Goal: Information Seeking & Learning: Learn about a topic

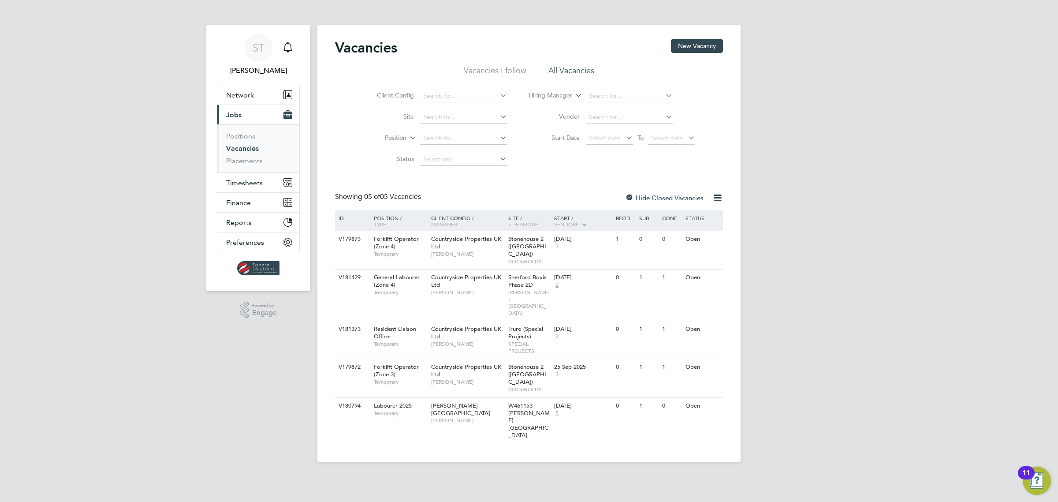
click at [581, 69] on li "All Vacancies" at bounding box center [572, 73] width 46 height 16
click at [254, 148] on link "Vacancies" at bounding box center [242, 148] width 33 height 8
click at [631, 200] on div at bounding box center [629, 198] width 9 height 9
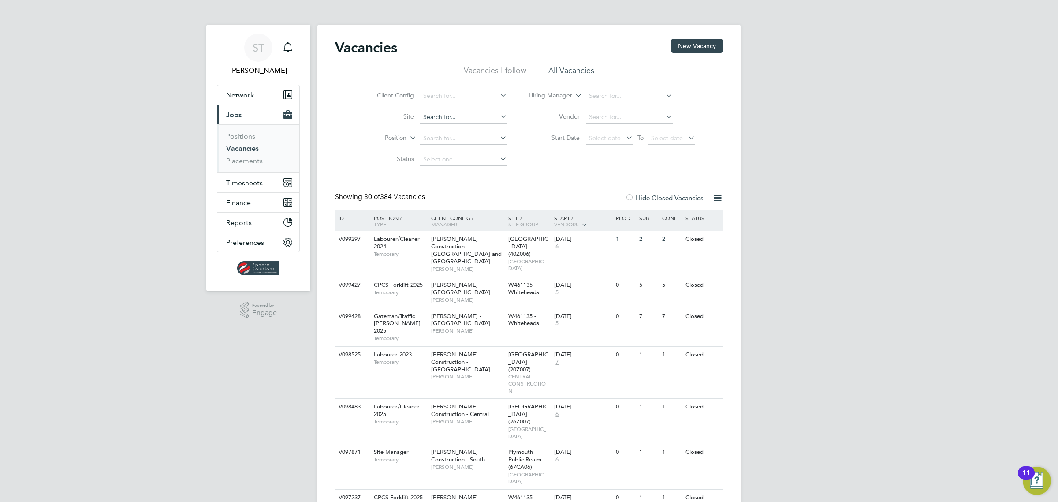
click at [459, 117] on input at bounding box center [463, 117] width 87 height 12
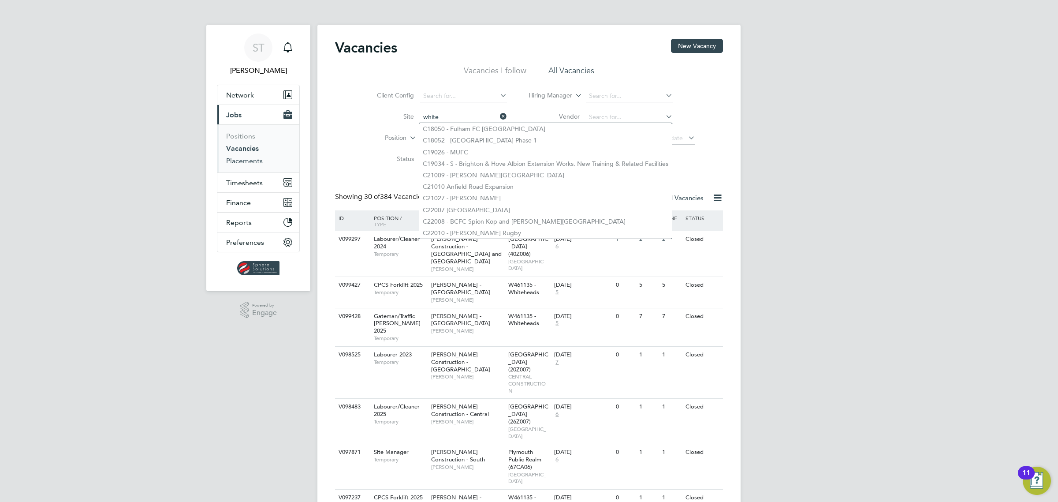
type input "white"
click at [251, 161] on link "Placements" at bounding box center [244, 161] width 37 height 8
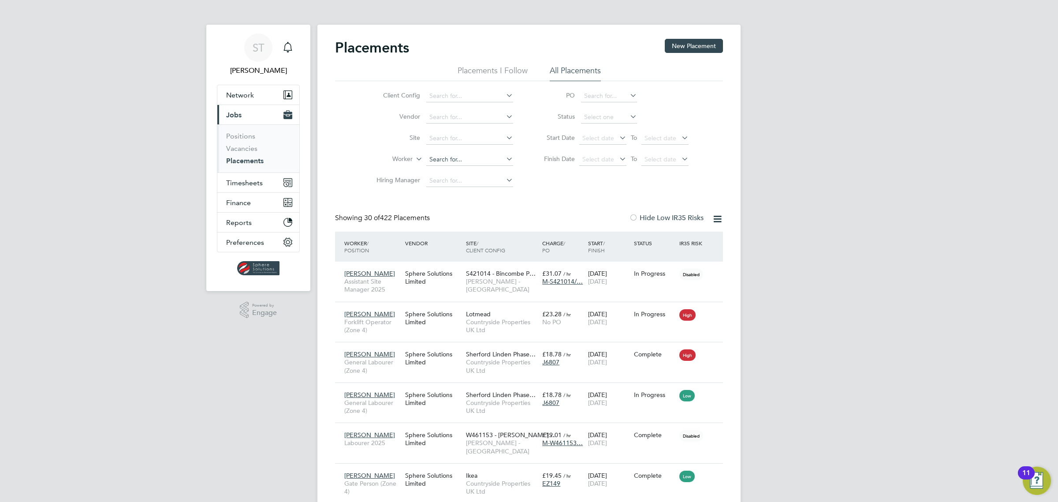
click at [457, 160] on input at bounding box center [469, 159] width 87 height 12
click at [367, 164] on li "Worker" at bounding box center [441, 159] width 166 height 21
click at [473, 183] on input at bounding box center [469, 181] width 87 height 12
type input "[PERSON_NAME]"
click at [504, 177] on icon at bounding box center [504, 180] width 0 height 12
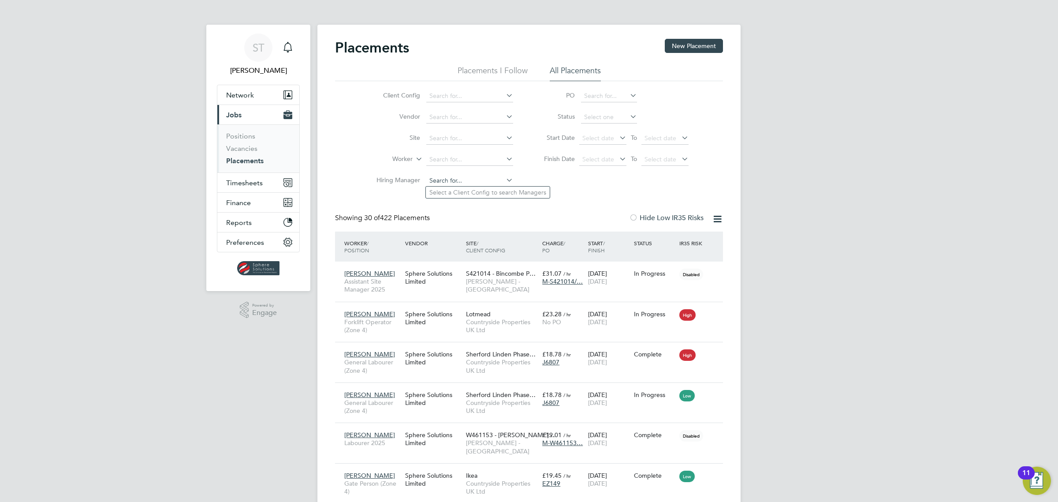
click at [464, 176] on input at bounding box center [469, 181] width 87 height 12
type input "[PERSON_NAME]"
click at [236, 148] on link "Vacancies" at bounding box center [241, 148] width 31 height 8
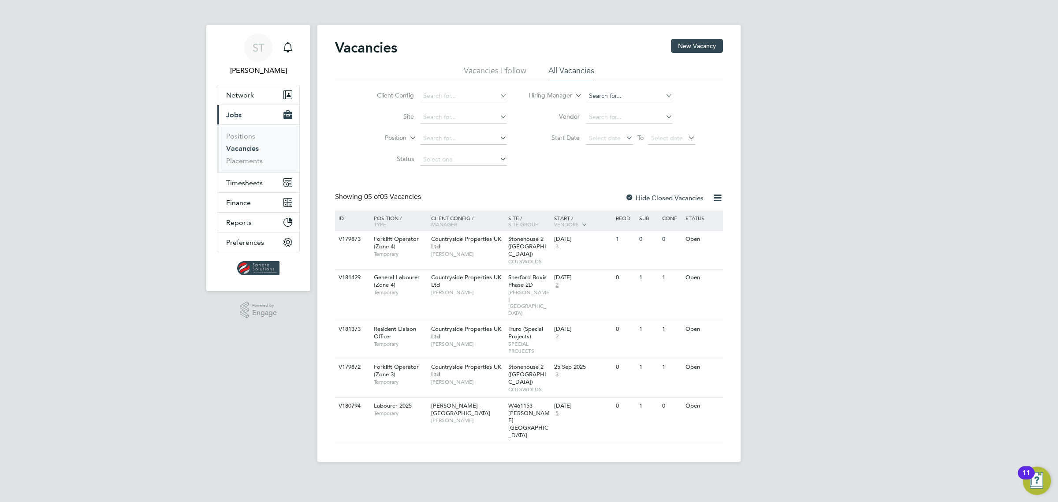
click at [612, 96] on input at bounding box center [629, 96] width 87 height 12
click at [617, 107] on li "[PERSON_NAME] eeney" at bounding box center [629, 108] width 88 height 12
type input "[PERSON_NAME]"
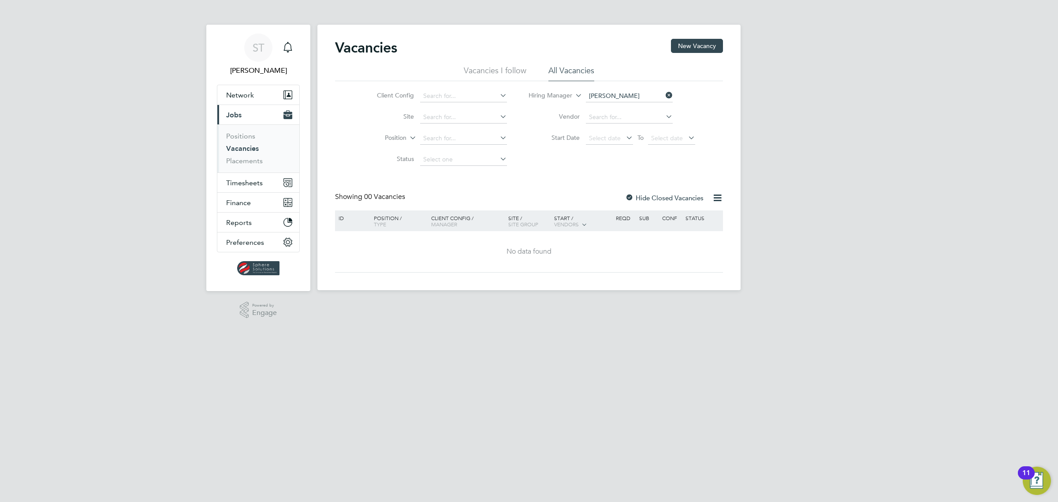
click at [629, 196] on div at bounding box center [629, 198] width 9 height 9
click at [606, 115] on input at bounding box center [629, 117] width 87 height 12
click at [244, 137] on link "Positions" at bounding box center [240, 136] width 29 height 8
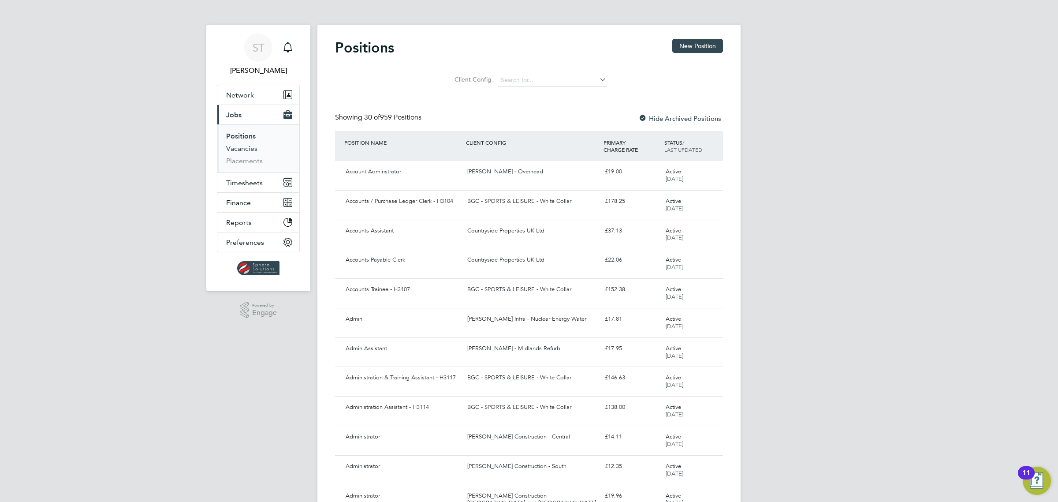
click at [243, 148] on link "Vacancies" at bounding box center [241, 148] width 31 height 8
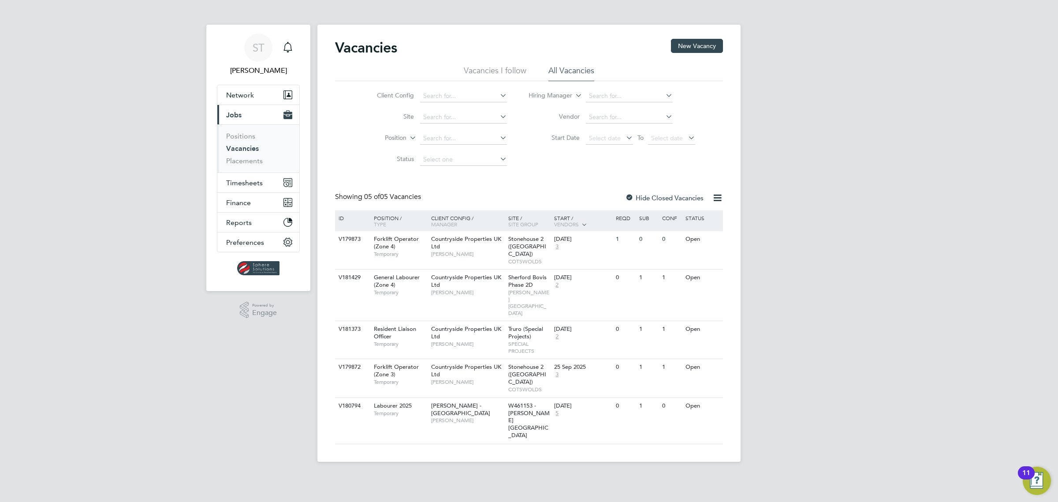
click at [630, 197] on div at bounding box center [629, 198] width 9 height 9
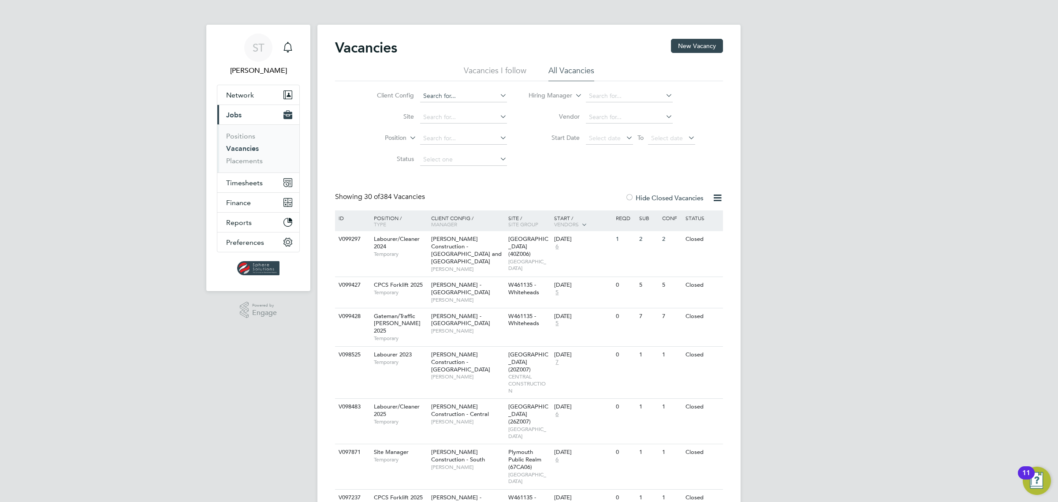
click at [456, 95] on input at bounding box center [463, 96] width 87 height 12
type input "v"
type input "sherford"
drag, startPoint x: 466, startPoint y: 96, endPoint x: 386, endPoint y: 86, distance: 80.0
click at [386, 86] on li "Client Config sherford" at bounding box center [435, 96] width 166 height 21
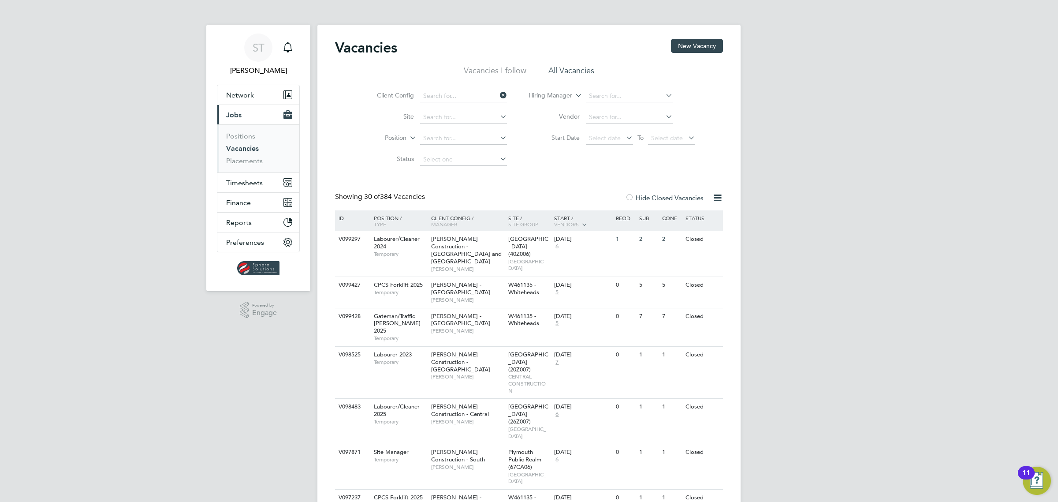
click at [463, 98] on input at bounding box center [463, 96] width 87 height 12
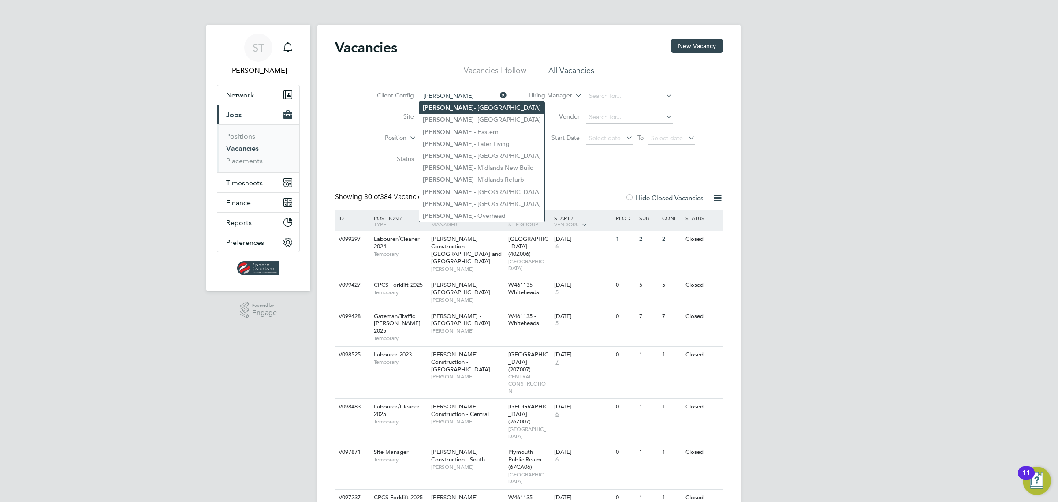
click at [461, 111] on li "[PERSON_NAME] - [GEOGRAPHIC_DATA]" at bounding box center [481, 108] width 125 height 12
type input "[PERSON_NAME] - [GEOGRAPHIC_DATA]"
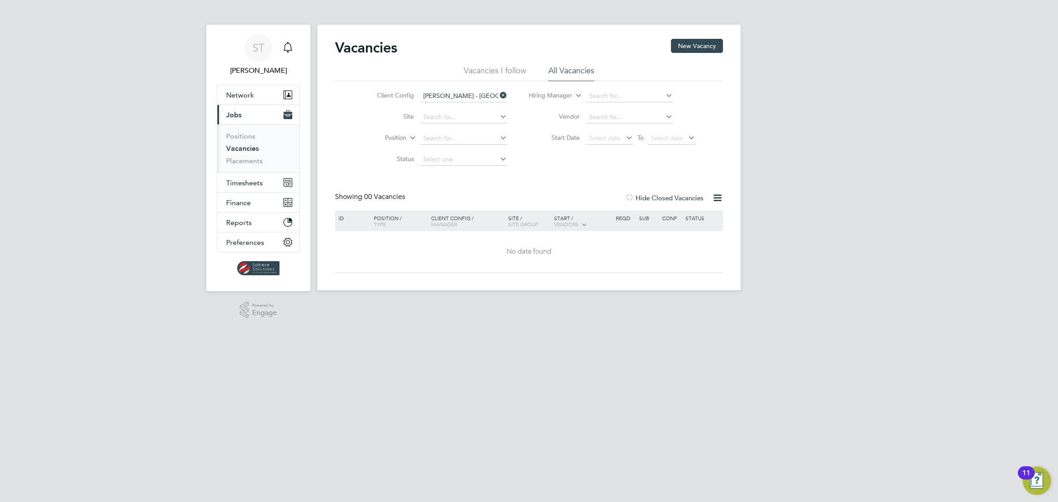
click at [498, 95] on icon at bounding box center [498, 95] width 0 height 12
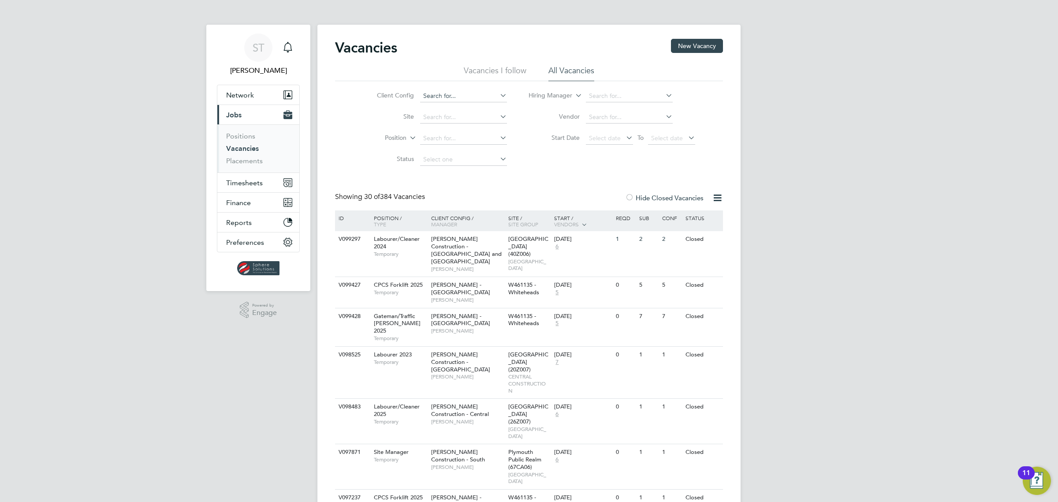
click at [453, 95] on input at bounding box center [463, 96] width 87 height 12
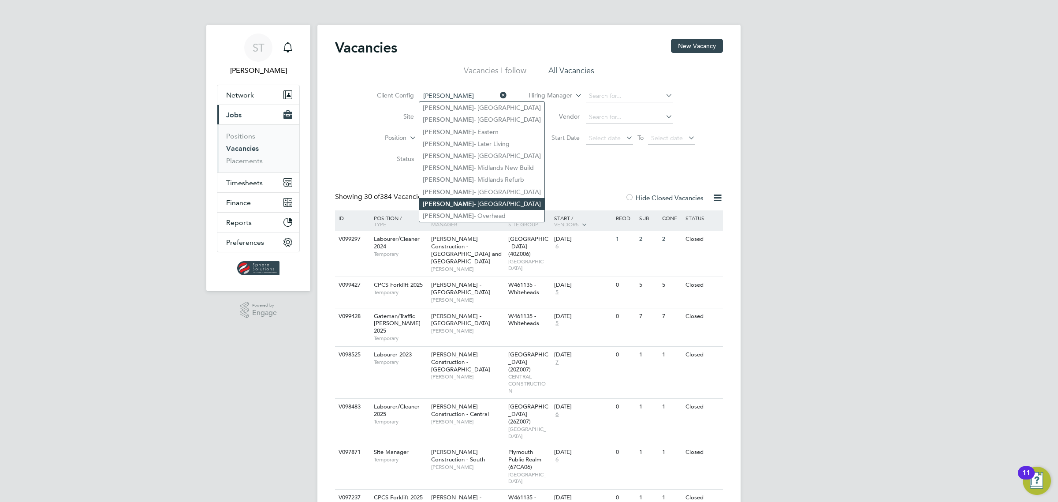
click at [462, 204] on li "[PERSON_NAME] - [GEOGRAPHIC_DATA]" at bounding box center [481, 204] width 125 height 12
type input "[PERSON_NAME] - [GEOGRAPHIC_DATA]"
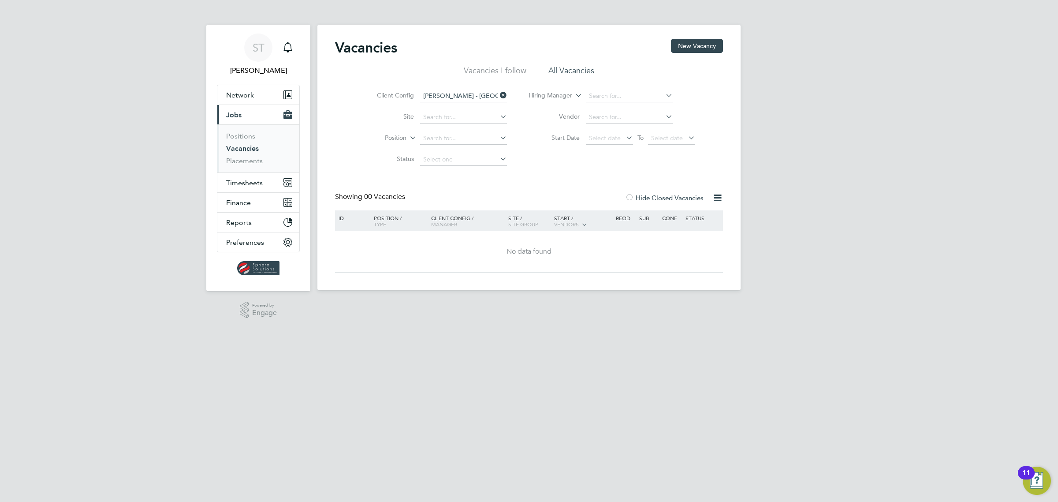
click at [578, 69] on li "All Vacancies" at bounding box center [572, 73] width 46 height 16
click at [498, 95] on icon at bounding box center [498, 95] width 0 height 12
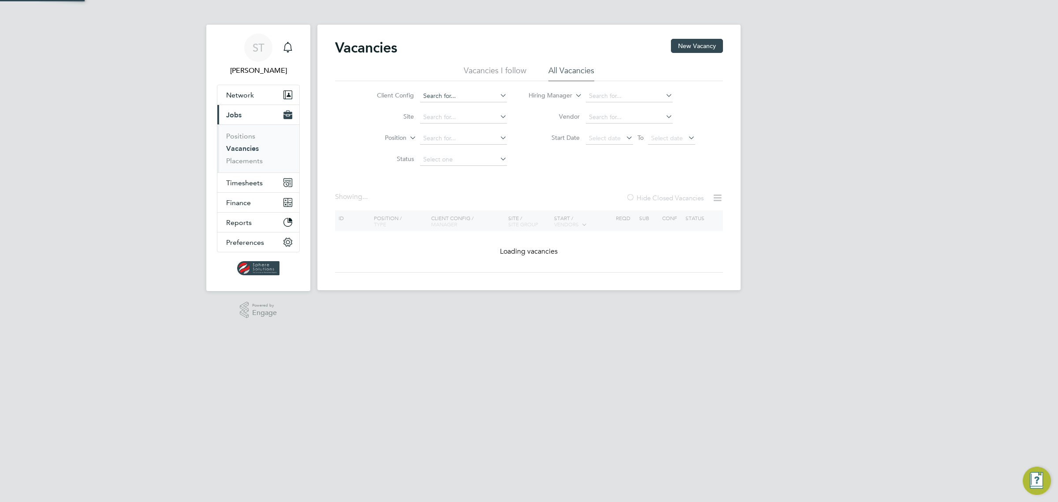
click at [464, 96] on input at bounding box center [463, 96] width 87 height 12
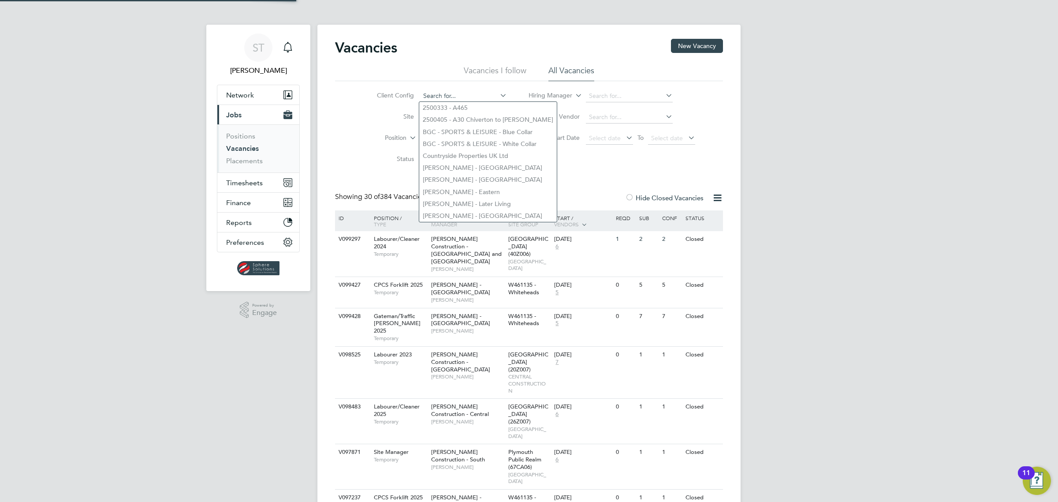
type input ","
type input "m"
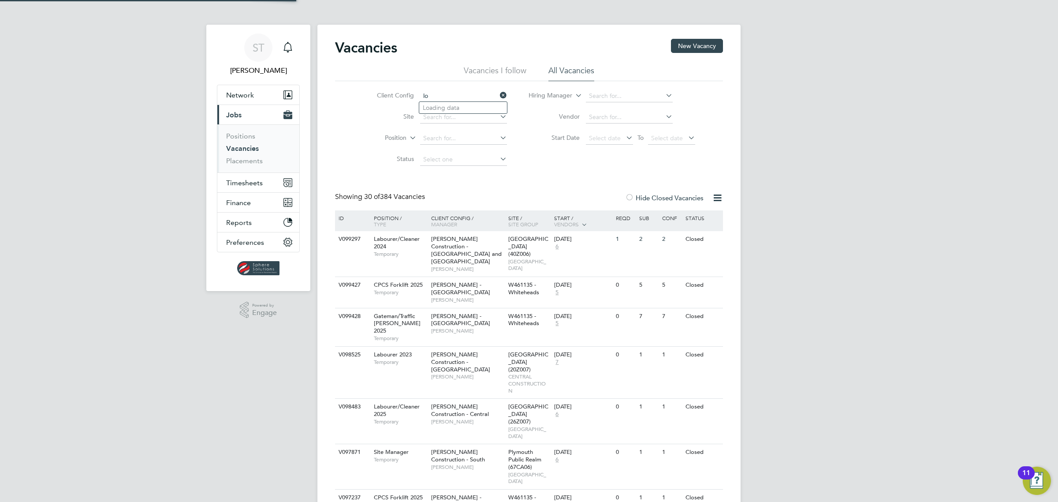
type input "l"
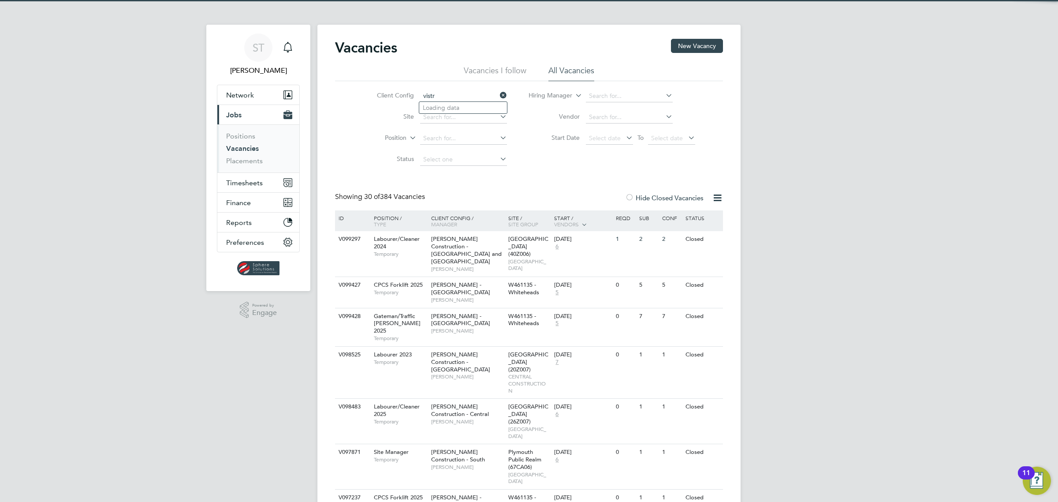
type input "vistry"
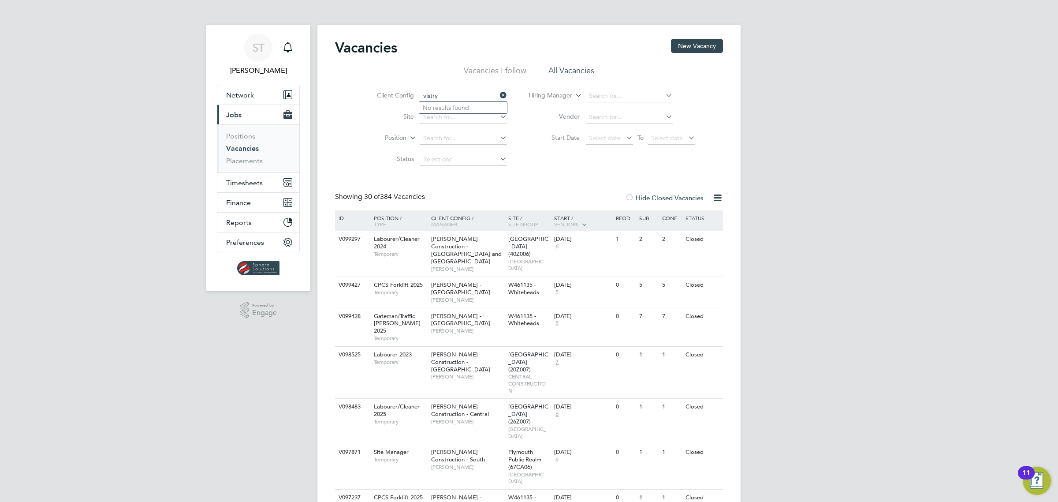
drag, startPoint x: 429, startPoint y: 97, endPoint x: 411, endPoint y: 98, distance: 18.6
click at [402, 96] on li "Client Config vistry" at bounding box center [435, 96] width 166 height 21
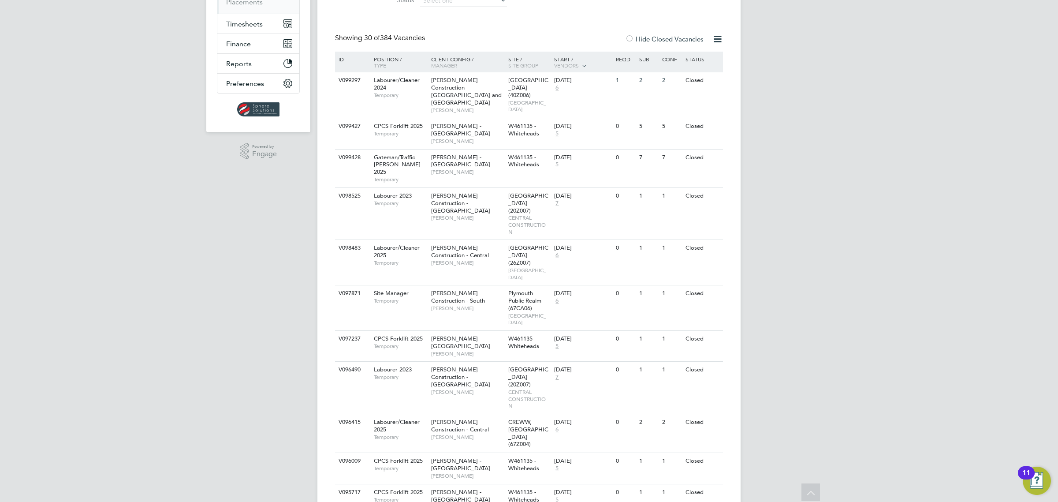
scroll to position [41, 0]
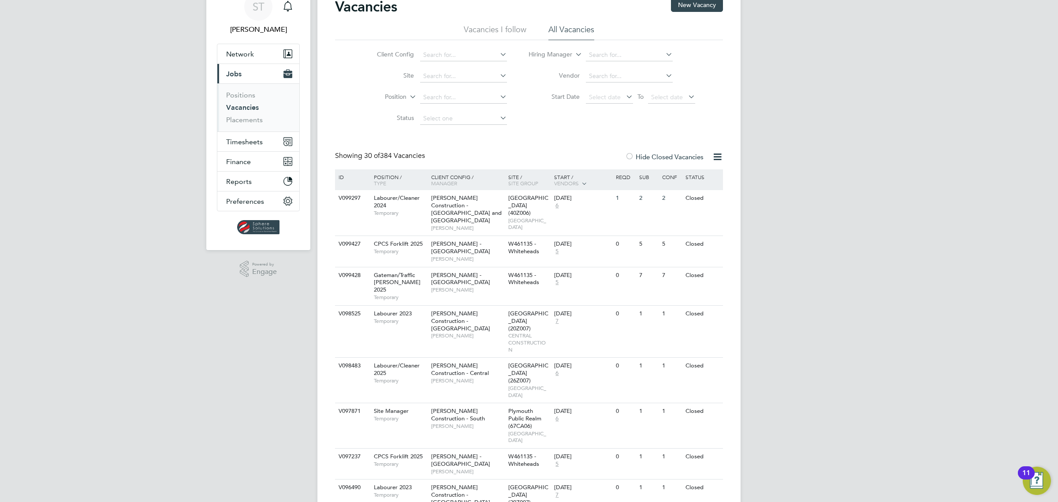
click at [502, 32] on li "Vacancies I follow" at bounding box center [495, 32] width 63 height 16
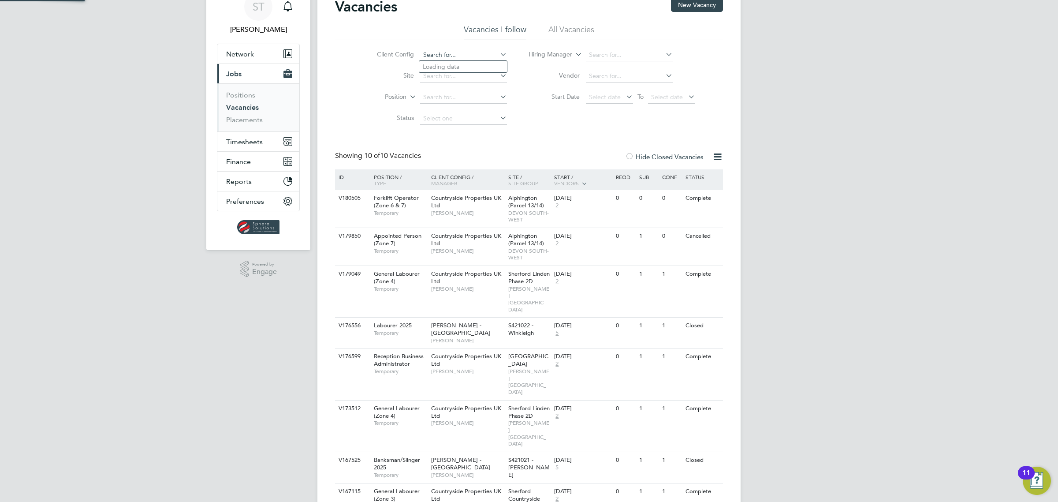
click at [452, 52] on input at bounding box center [463, 55] width 87 height 12
click at [458, 63] on li "Countryside Properties UK Ltd" at bounding box center [465, 67] width 92 height 12
type input "Countryside Properties UK Ltd"
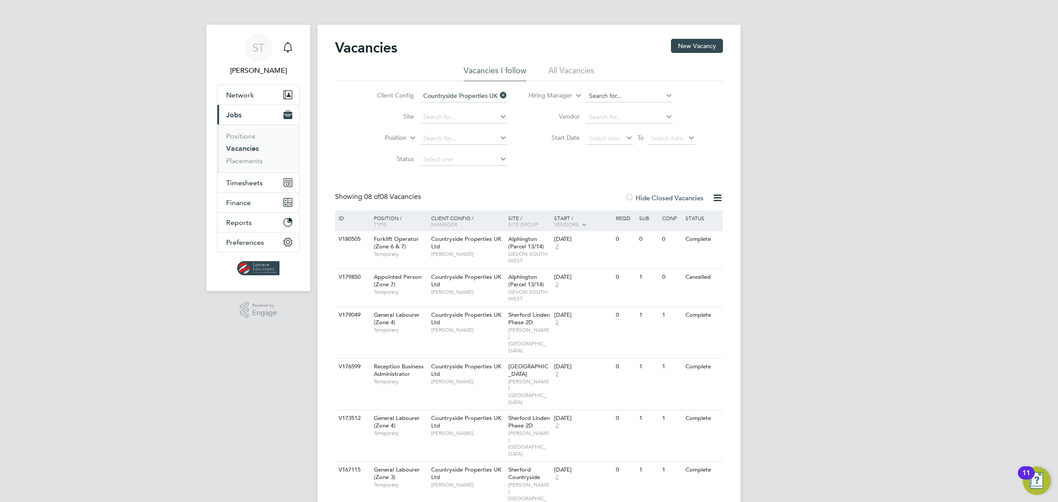
click at [620, 96] on input at bounding box center [629, 96] width 87 height 12
click at [621, 105] on li "[PERSON_NAME] [PERSON_NAME]" at bounding box center [629, 108] width 88 height 12
type input "[PERSON_NAME]"
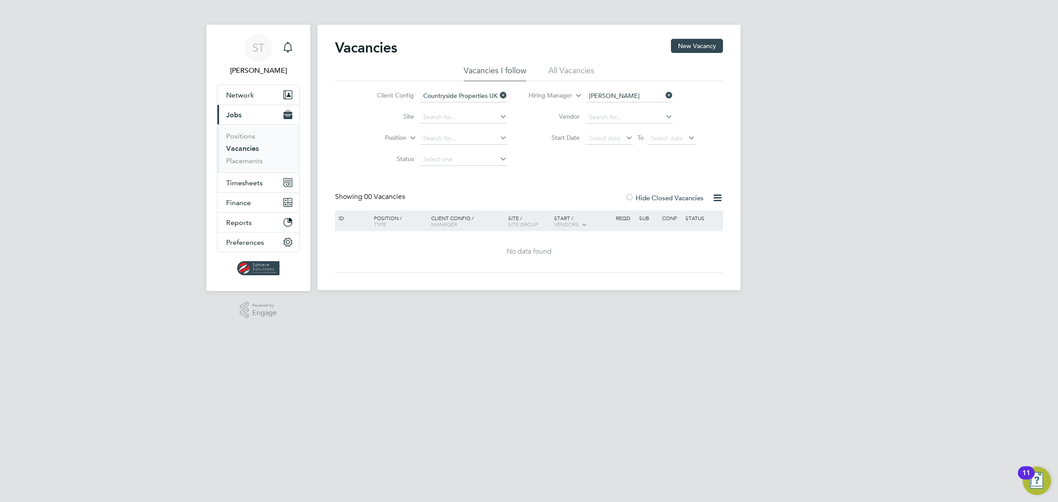
click at [664, 95] on icon at bounding box center [664, 95] width 0 height 12
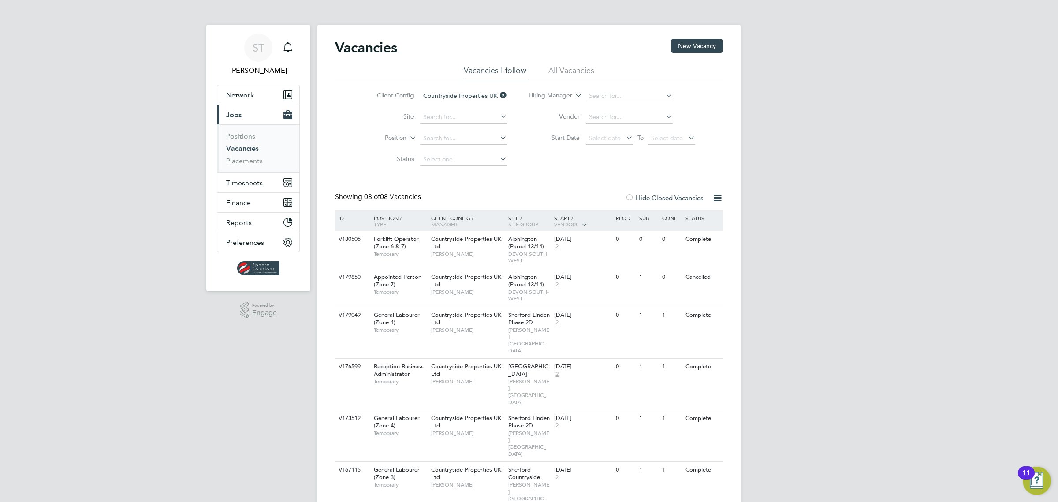
click at [575, 69] on li "All Vacancies" at bounding box center [572, 73] width 46 height 16
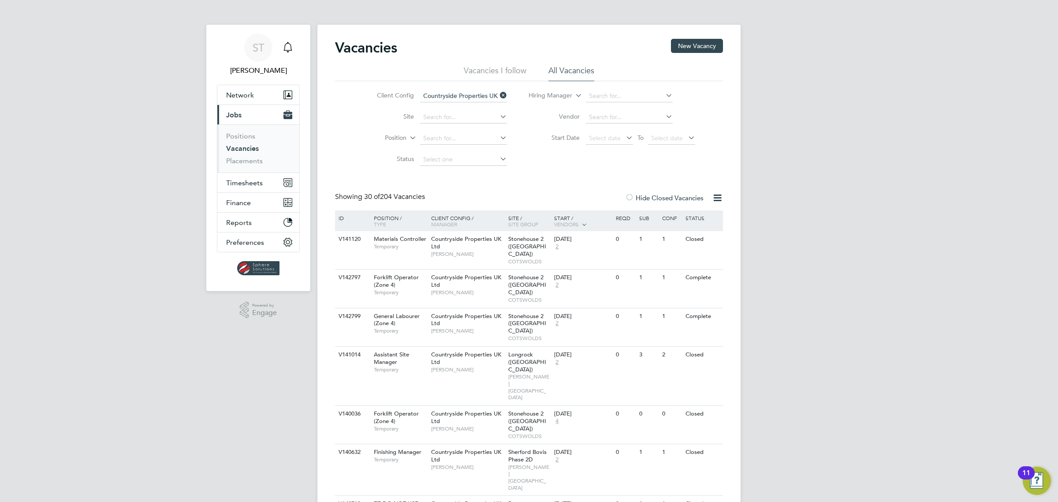
click at [344, 220] on div "ID" at bounding box center [351, 217] width 31 height 15
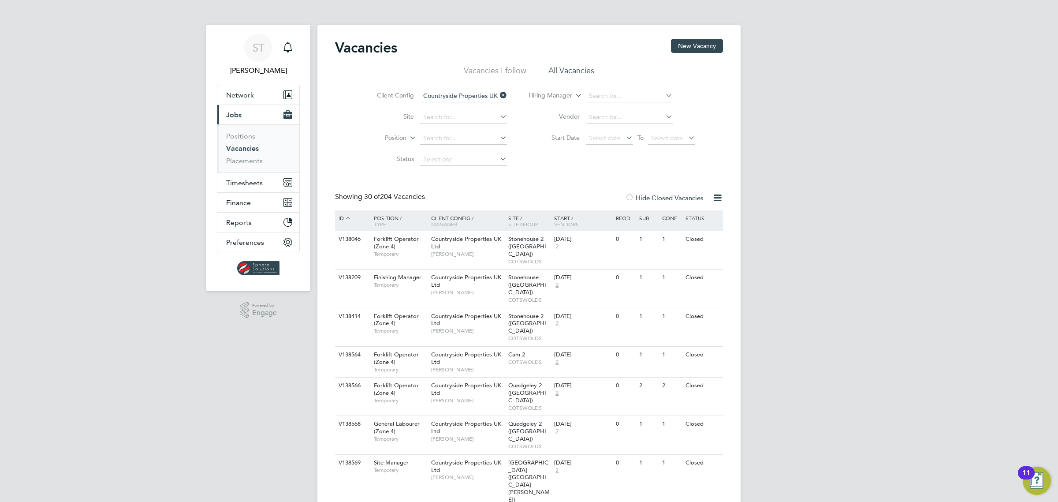
click at [343, 215] on div "ID" at bounding box center [351, 218] width 31 height 16
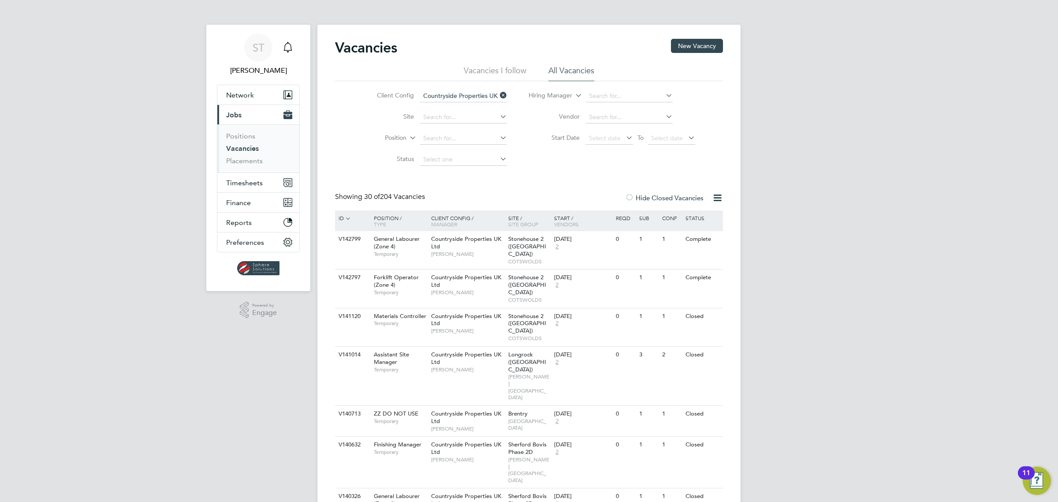
click at [563, 215] on div "Start / Vendors" at bounding box center [583, 220] width 62 height 21
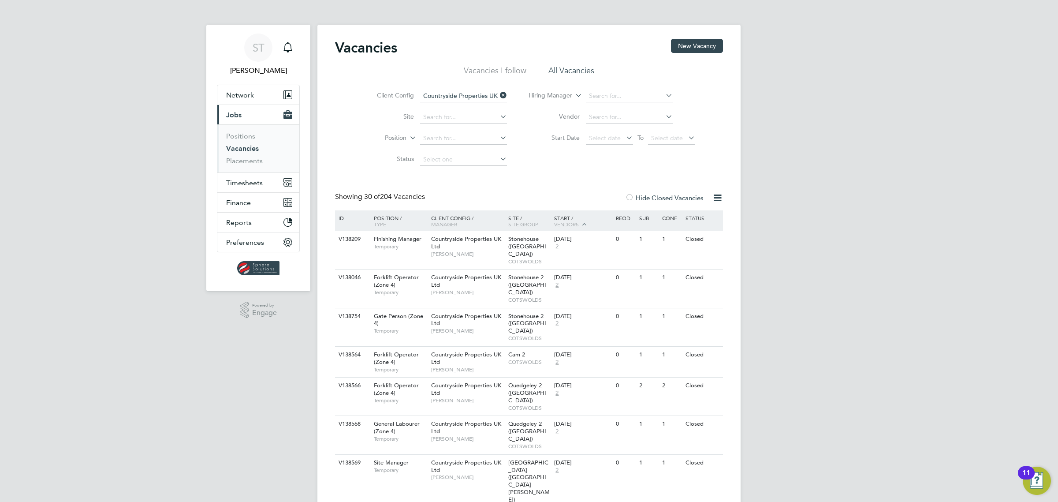
click at [563, 215] on div "Start / Vendors" at bounding box center [583, 221] width 62 height 22
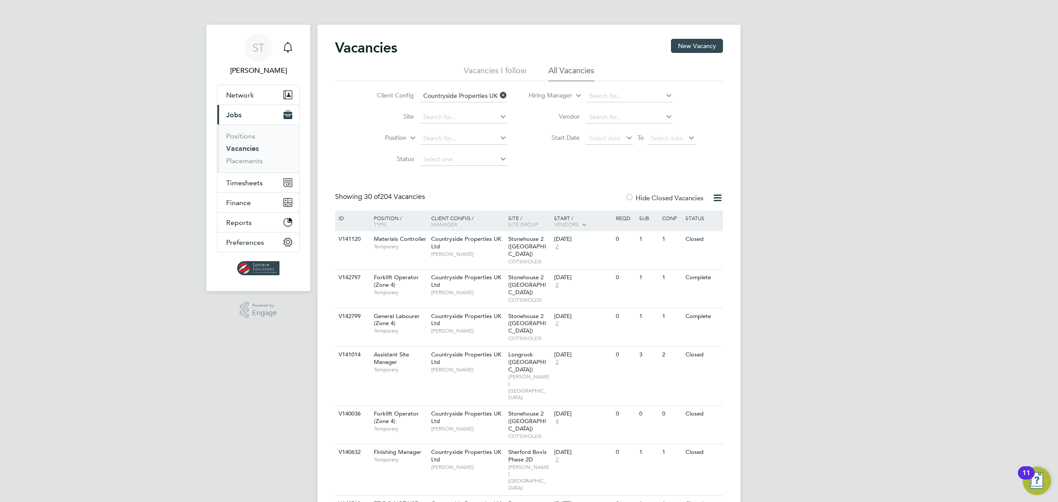
click at [514, 218] on div "Site / Site Group" at bounding box center [529, 220] width 46 height 21
click at [385, 215] on div "Position / Type" at bounding box center [398, 220] width 62 height 21
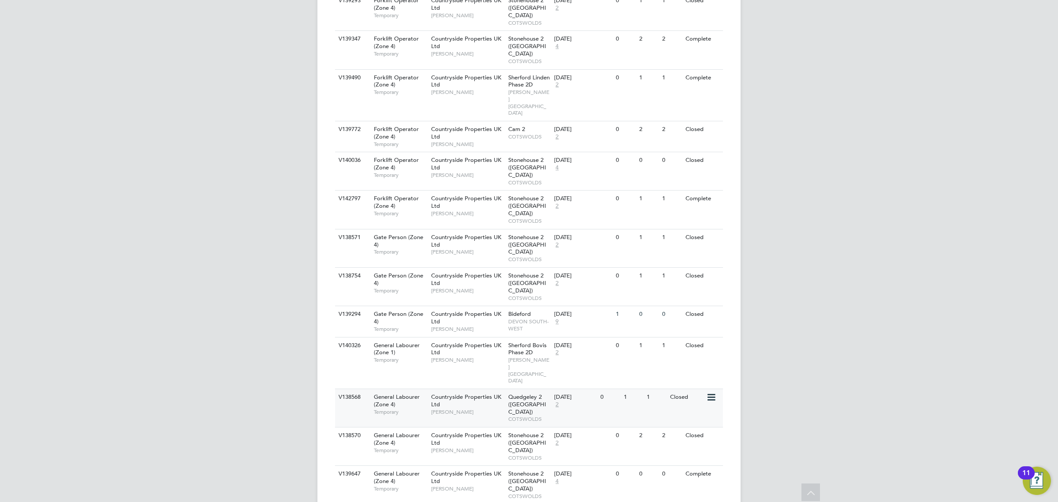
scroll to position [763, 0]
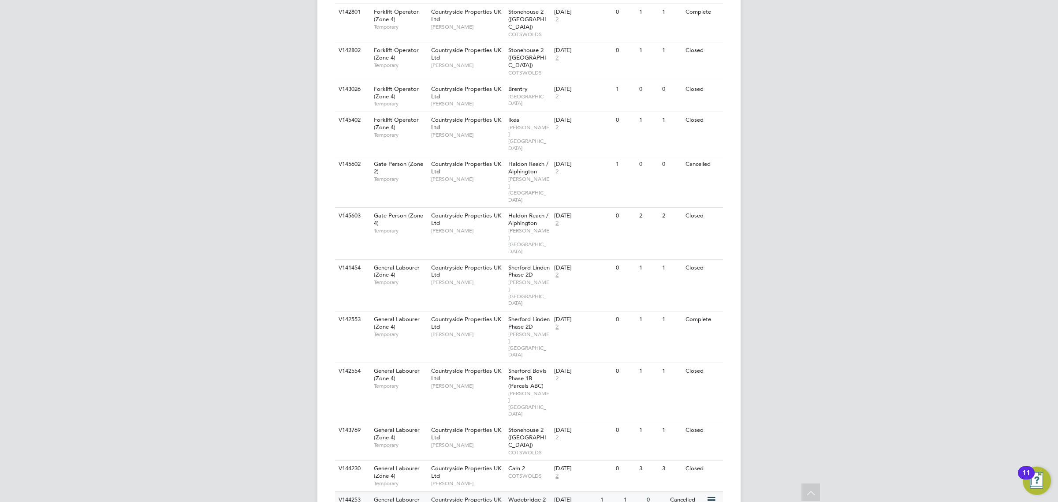
scroll to position [1753, 0]
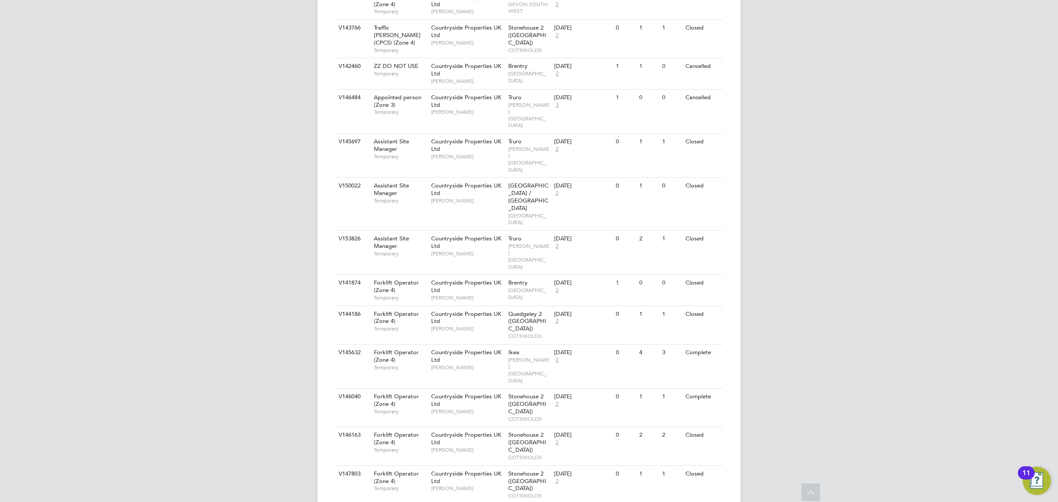
scroll to position [2743, 0]
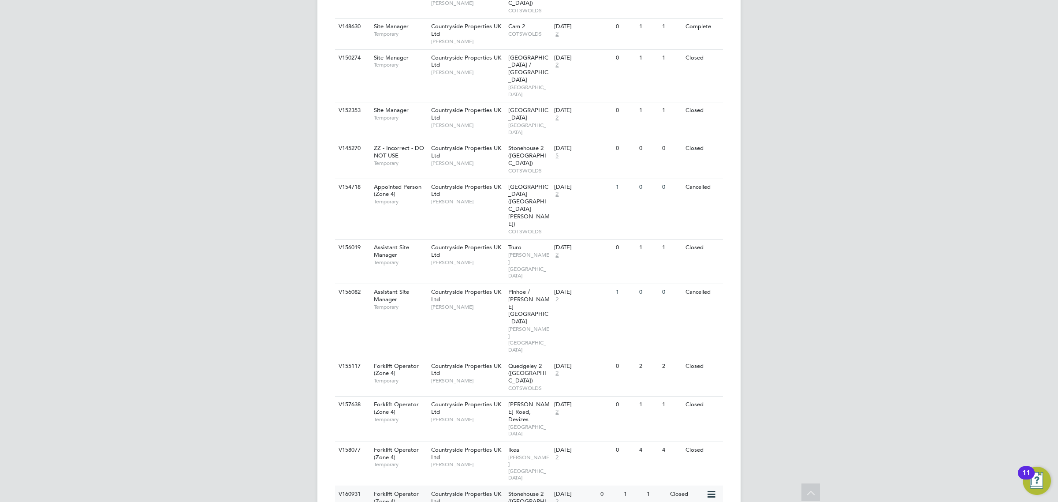
scroll to position [3726, 0]
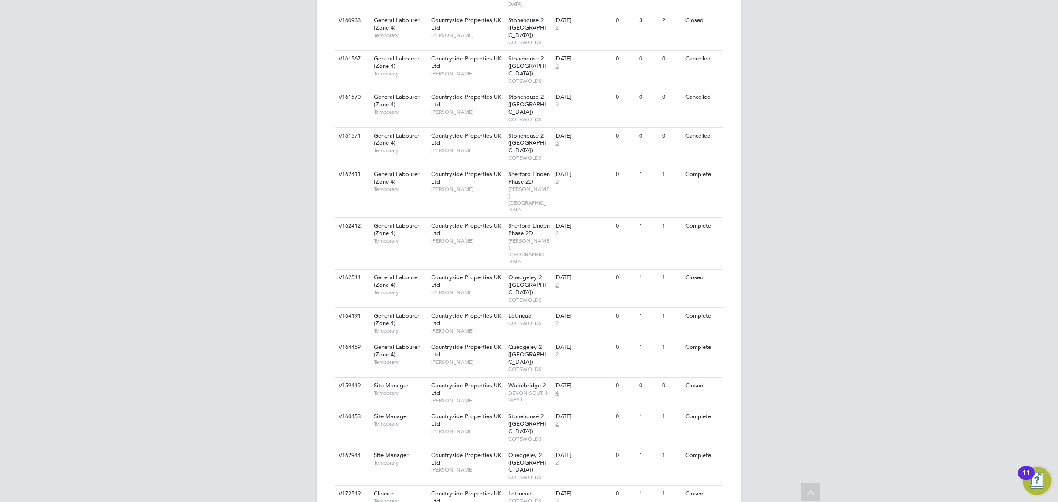
scroll to position [4716, 0]
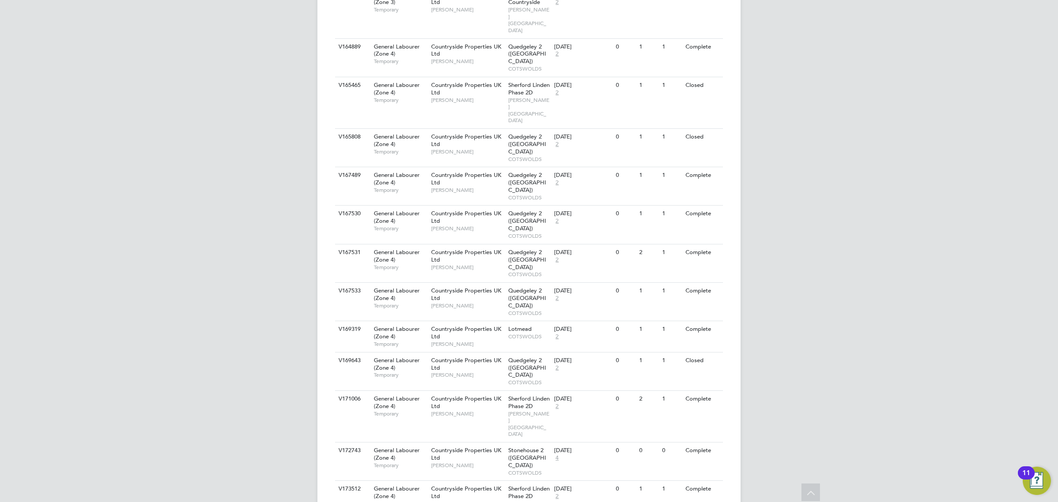
scroll to position [5726, 0]
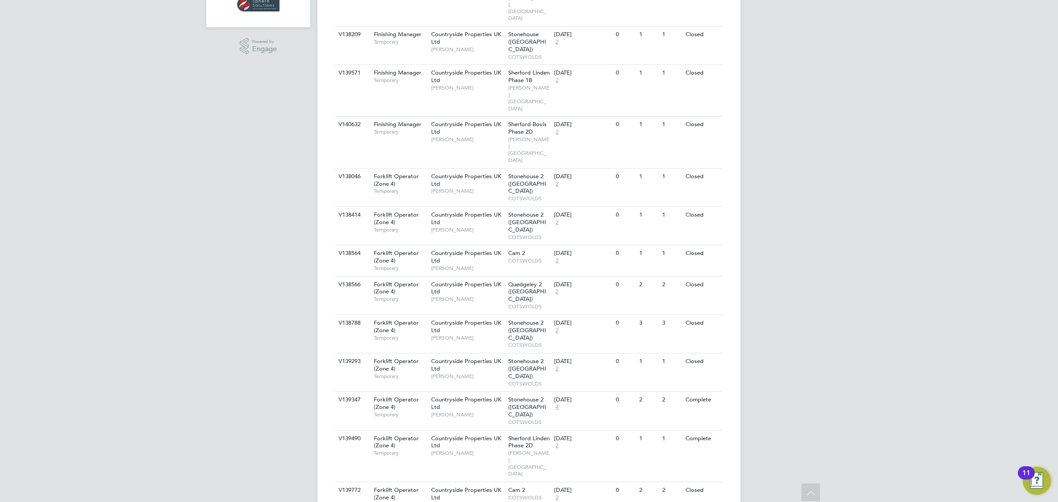
scroll to position [0, 0]
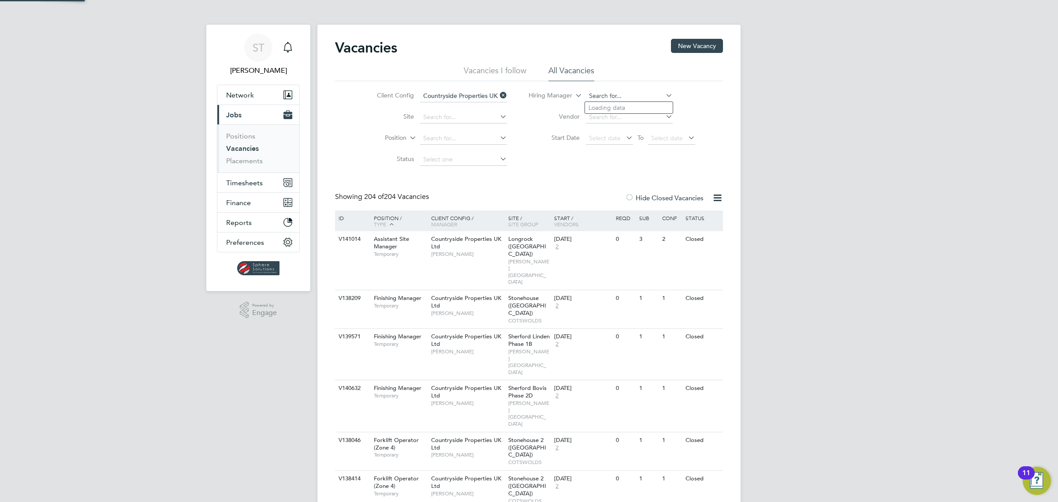
click at [627, 97] on input at bounding box center [629, 96] width 87 height 12
click at [642, 107] on b "Swee" at bounding box center [649, 107] width 15 height 7
type input "[PERSON_NAME]"
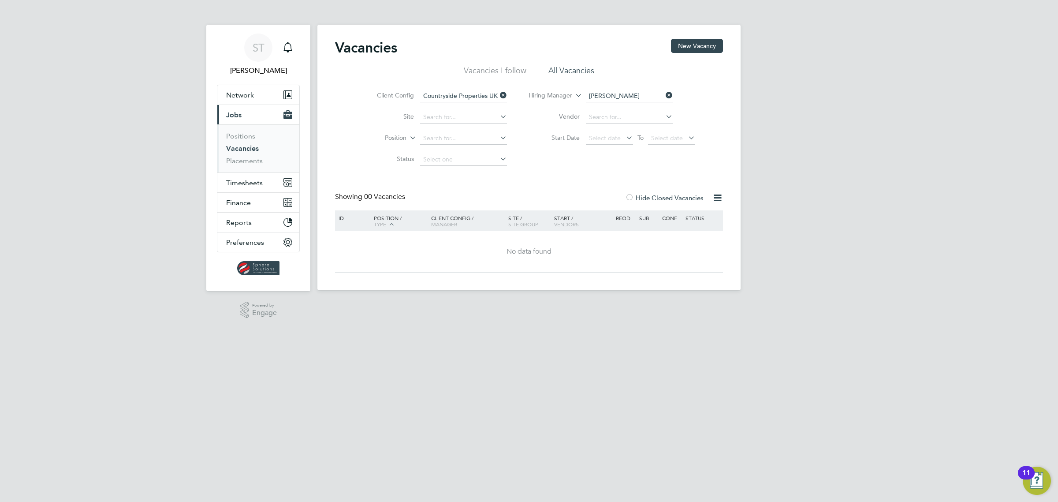
click at [498, 96] on icon at bounding box center [498, 95] width 0 height 12
click at [245, 163] on link "Placements" at bounding box center [244, 161] width 37 height 8
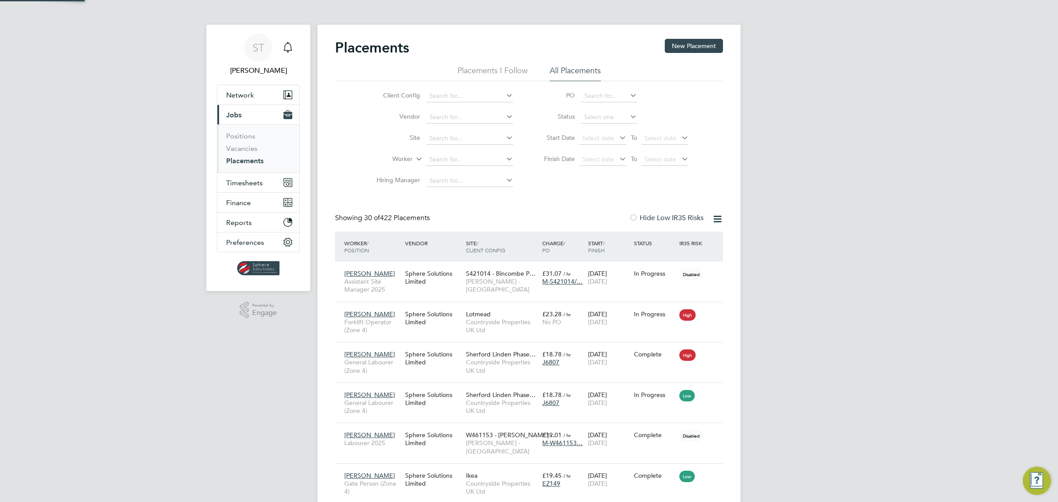
scroll to position [34, 76]
click at [460, 181] on input at bounding box center [469, 181] width 87 height 12
type input "[PERSON_NAME]"
click at [569, 74] on li "All Placements" at bounding box center [575, 73] width 51 height 16
click at [239, 133] on link "Positions" at bounding box center [240, 136] width 29 height 8
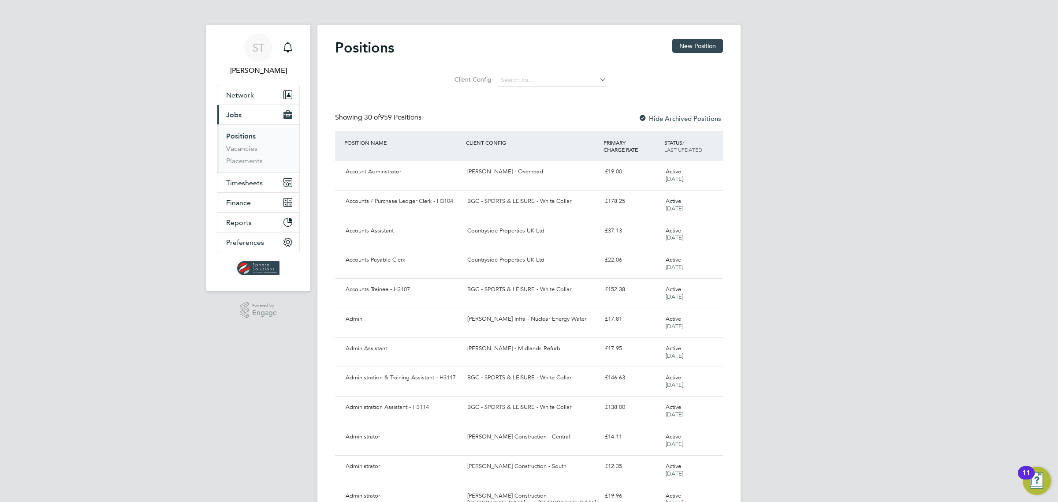
click at [237, 117] on span "Jobs" at bounding box center [233, 115] width 15 height 8
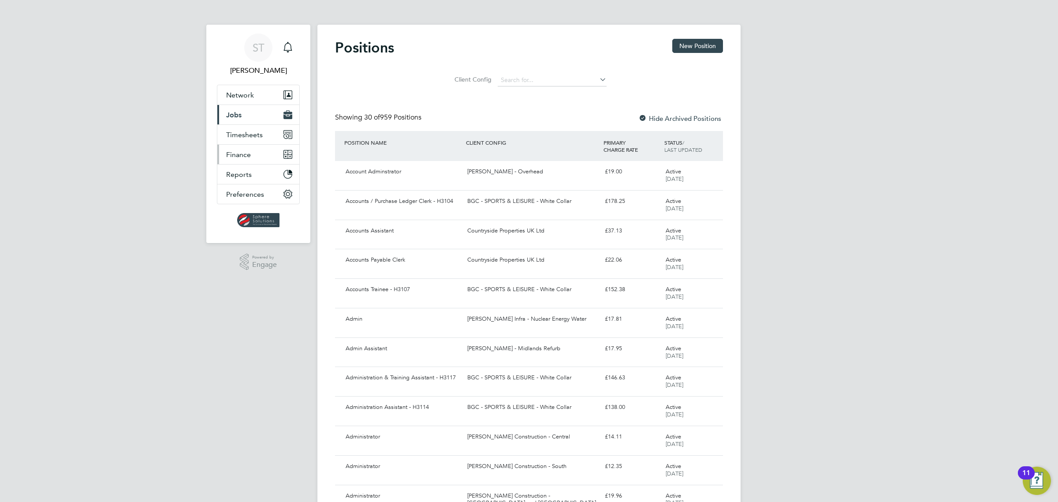
click at [239, 153] on span "Finance" at bounding box center [238, 154] width 25 height 8
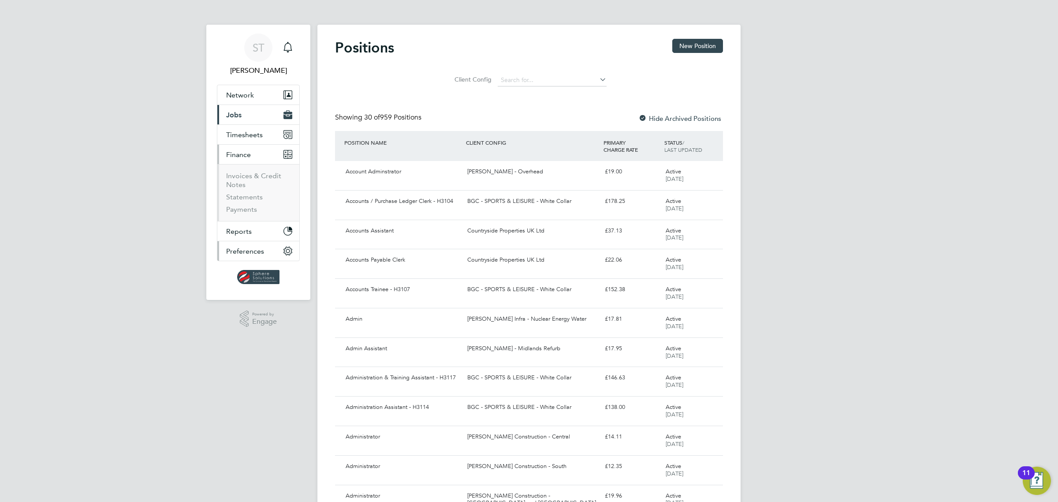
click at [239, 248] on span "Preferences" at bounding box center [245, 251] width 38 height 8
